Goal: Communication & Community: Answer question/provide support

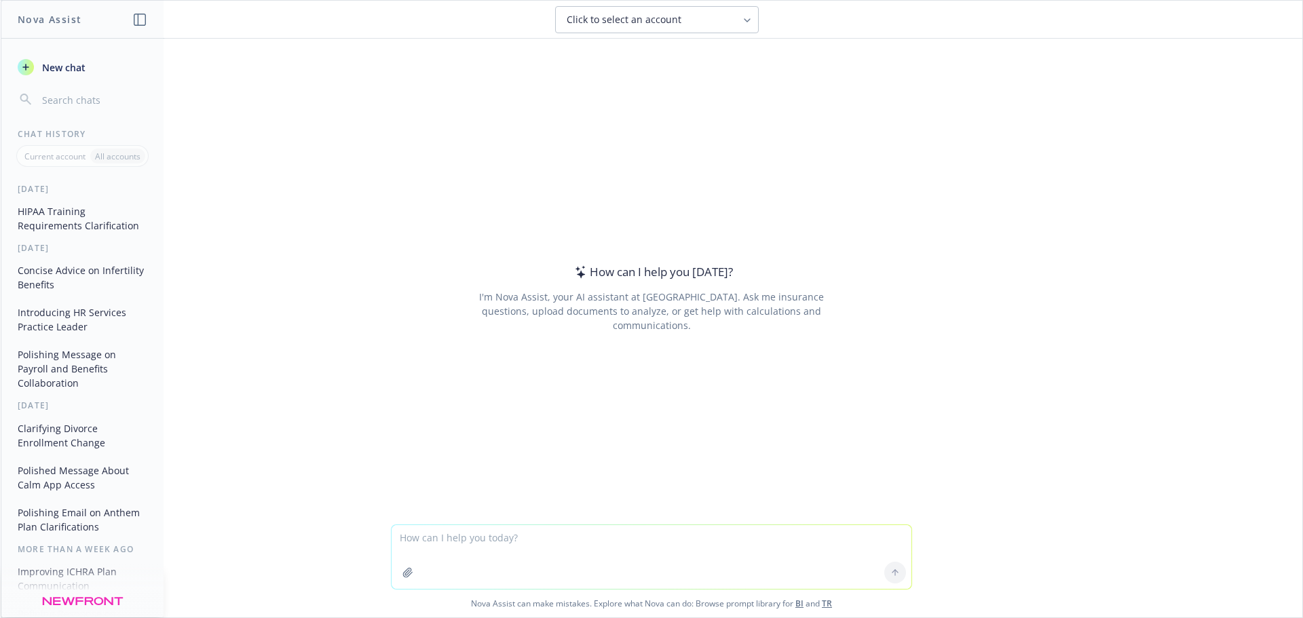
click at [465, 542] on textarea at bounding box center [652, 557] width 520 height 64
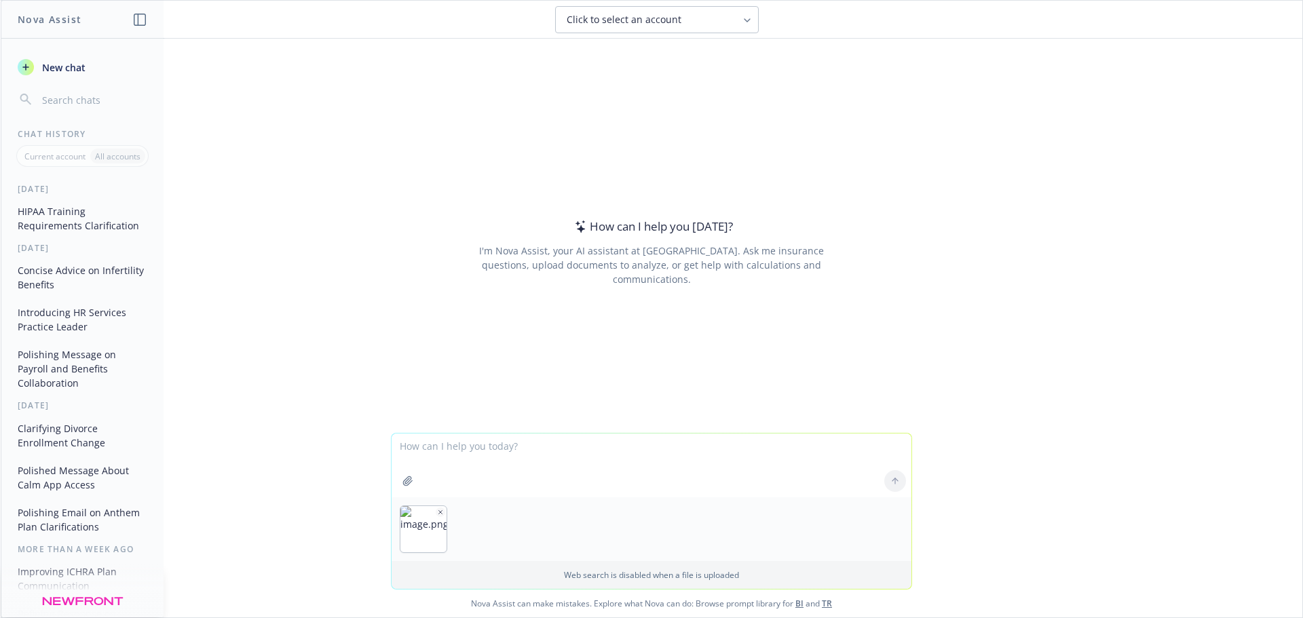
click at [426, 453] on textarea at bounding box center [652, 466] width 520 height 64
type textarea "Provide some summary and observations between the First Renewal stats vs Post OE"
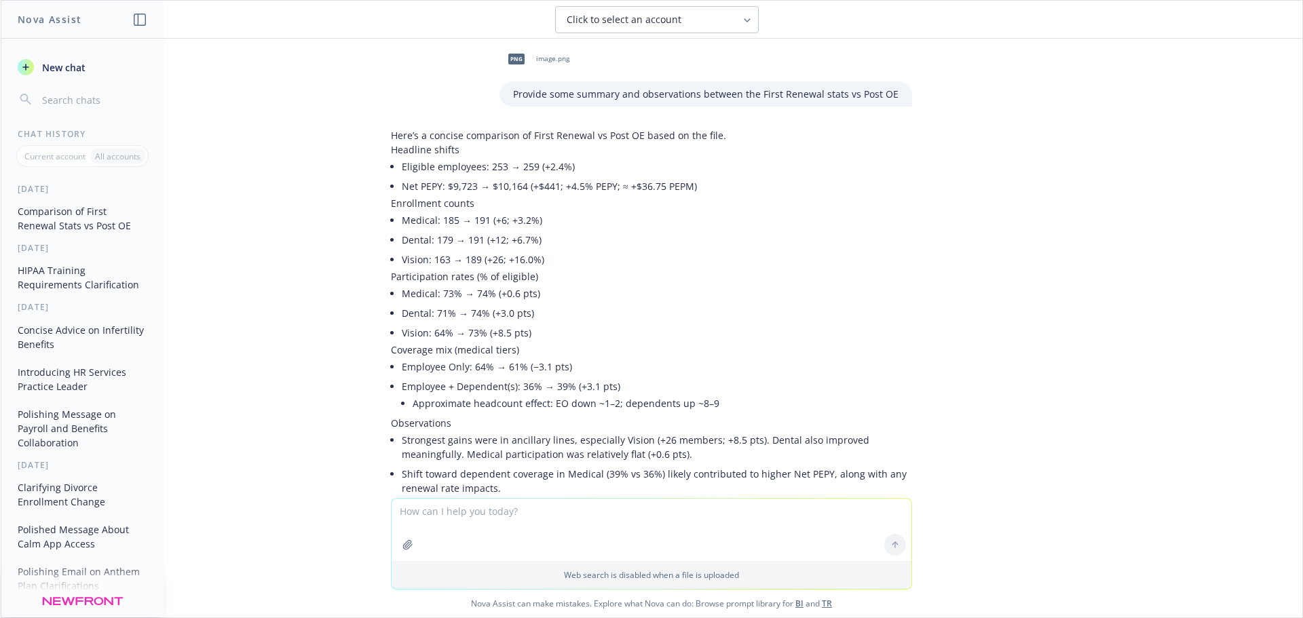
scroll to position [75, 0]
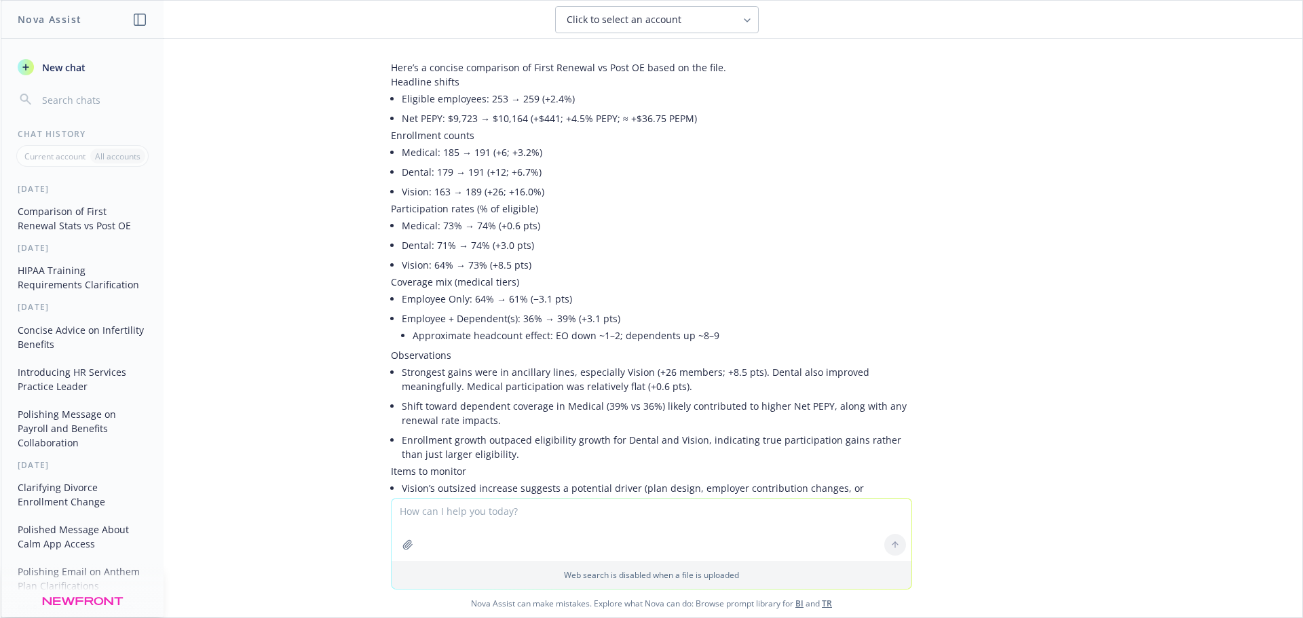
click at [1083, 316] on div "png image.png Provide some summary and observations between the First Renewal s…" at bounding box center [652, 269] width 1302 height 460
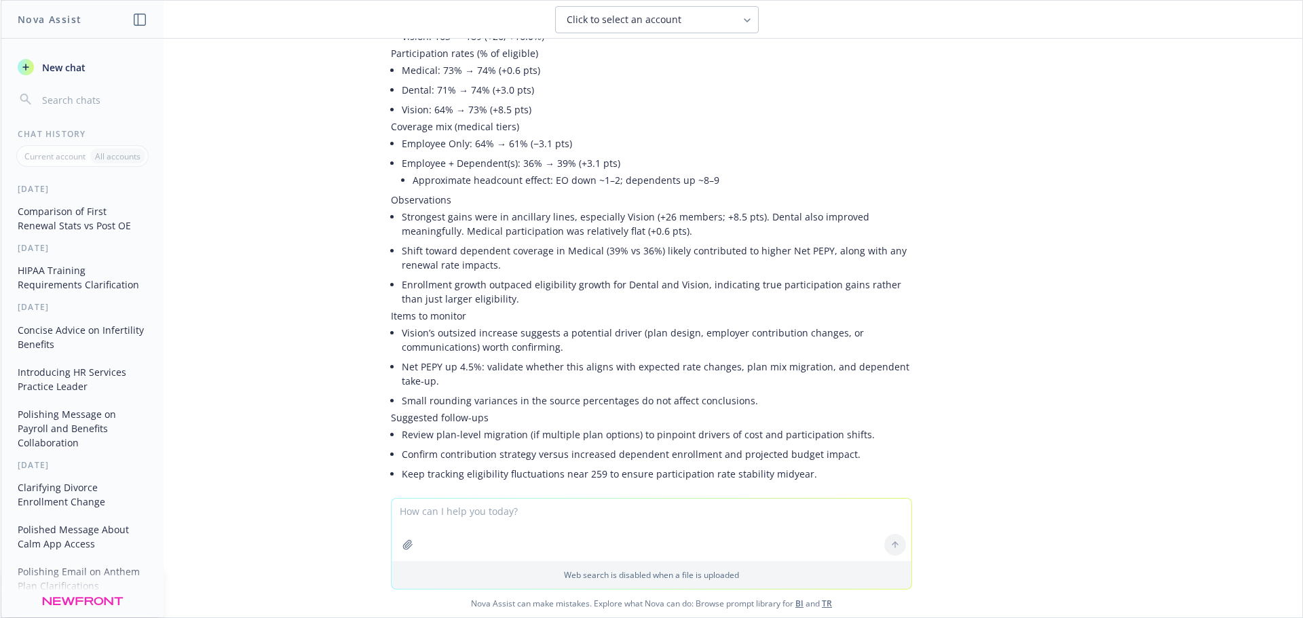
scroll to position [211, 0]
